Goal: Task Accomplishment & Management: Manage account settings

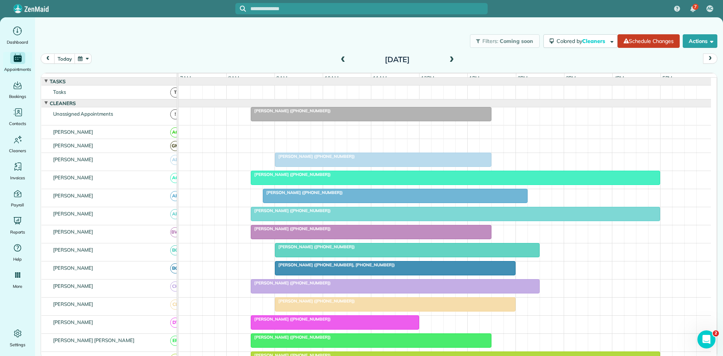
click at [341, 63] on span at bounding box center [343, 59] width 8 height 7
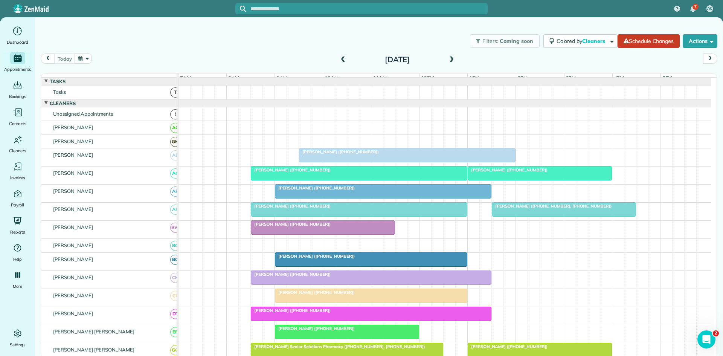
click at [339, 154] on span "[PERSON_NAME] ([PHONE_NUMBER])" at bounding box center [338, 151] width 81 height 5
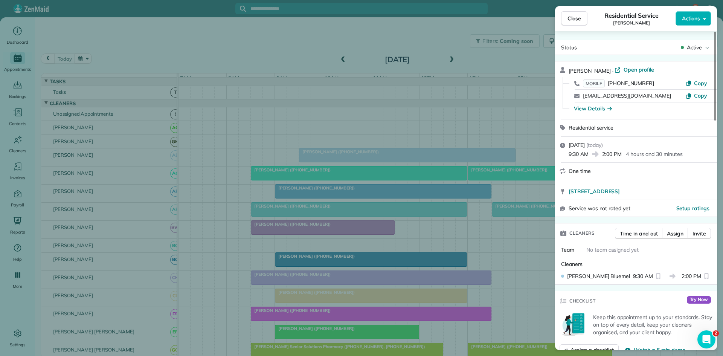
click at [339, 156] on div "Close Residential Service [PERSON_NAME] Actions Status Active [PERSON_NAME] · O…" at bounding box center [361, 178] width 723 height 356
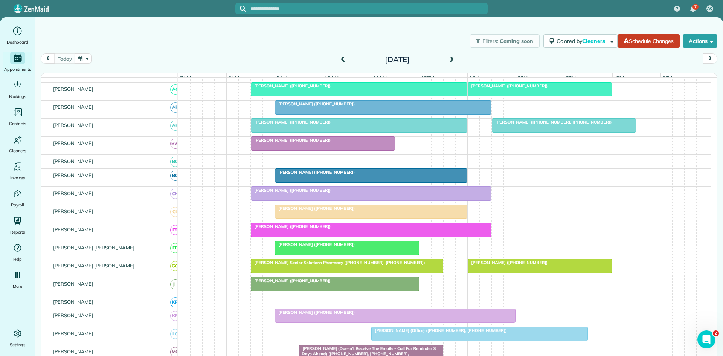
scroll to position [85, 0]
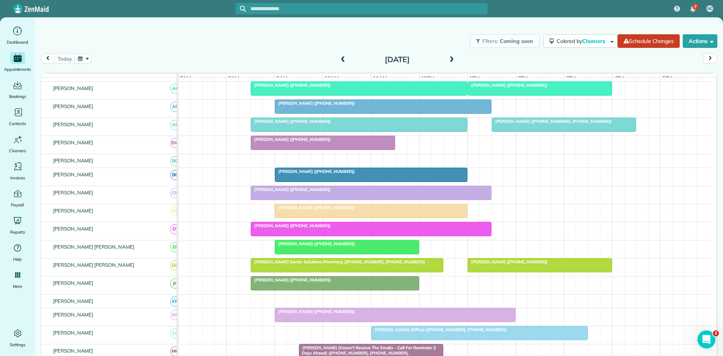
click at [303, 246] on span "[PERSON_NAME] ([PHONE_NUMBER])" at bounding box center [314, 243] width 81 height 5
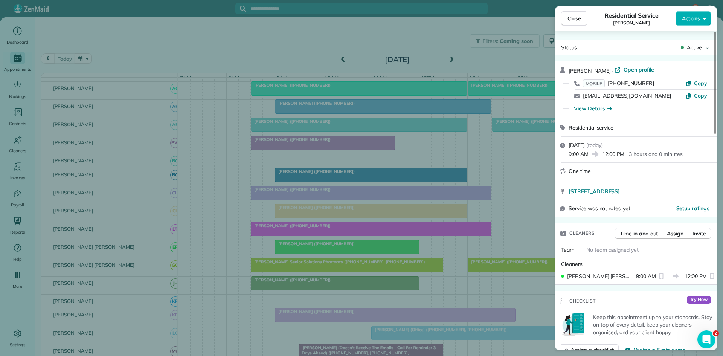
click at [268, 126] on div "Close Residential Service [PERSON_NAME] Actions Status Active [PERSON_NAME] · O…" at bounding box center [361, 178] width 723 height 356
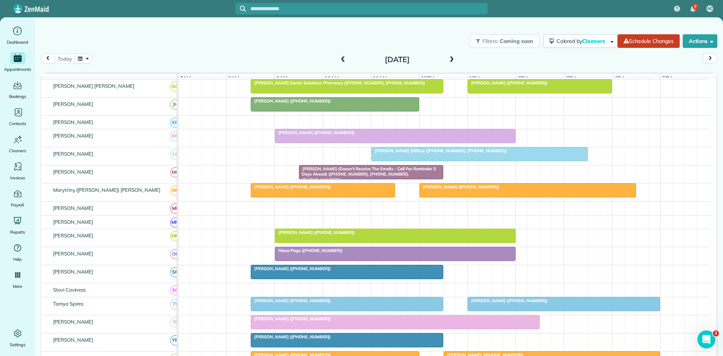
scroll to position [266, 0]
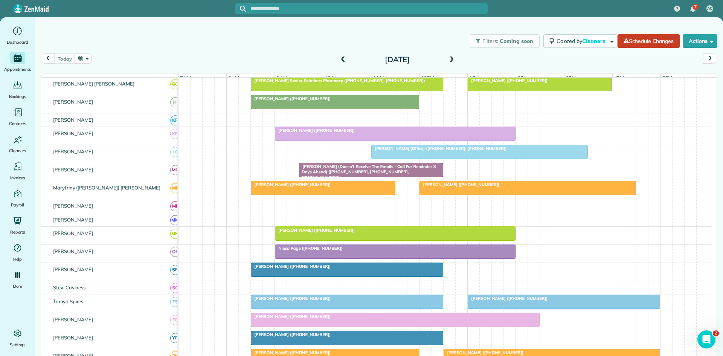
click at [307, 251] on span "Niesa Page ([PHONE_NUMBER])" at bounding box center [308, 247] width 68 height 5
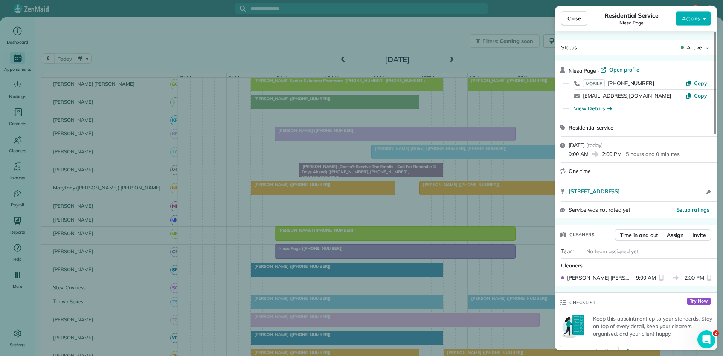
click at [296, 94] on div "Close Residential Service Niesa Page Actions Status Active Niesa Page · Open pr…" at bounding box center [361, 178] width 723 height 356
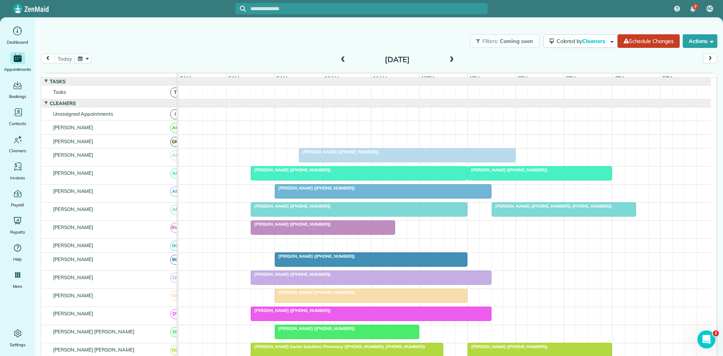
click at [324, 154] on span "[PERSON_NAME] ([PHONE_NUMBER])" at bounding box center [338, 151] width 81 height 5
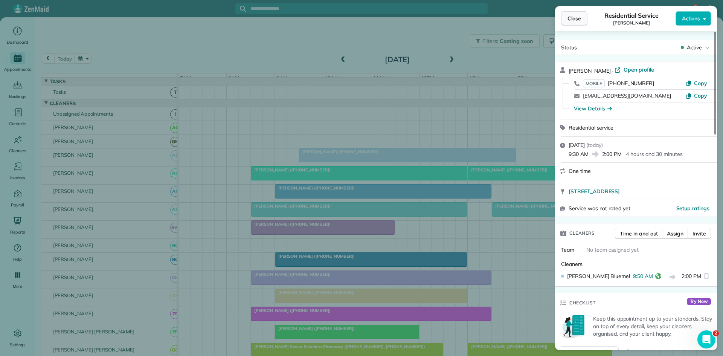
click at [580, 16] on span "Close" at bounding box center [574, 19] width 14 height 8
